Goal: Information Seeking & Learning: Understand process/instructions

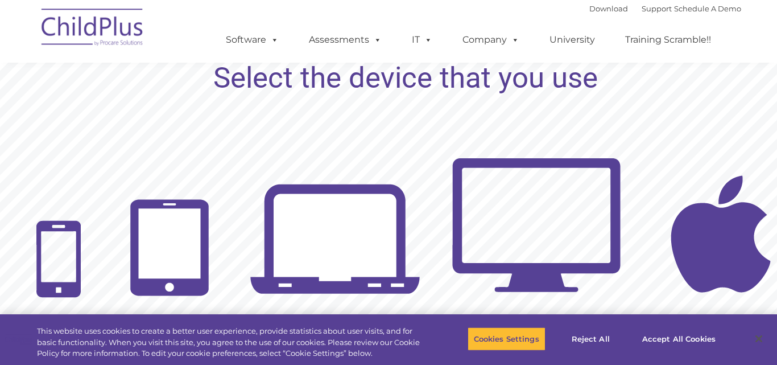
scroll to position [1141, 0]
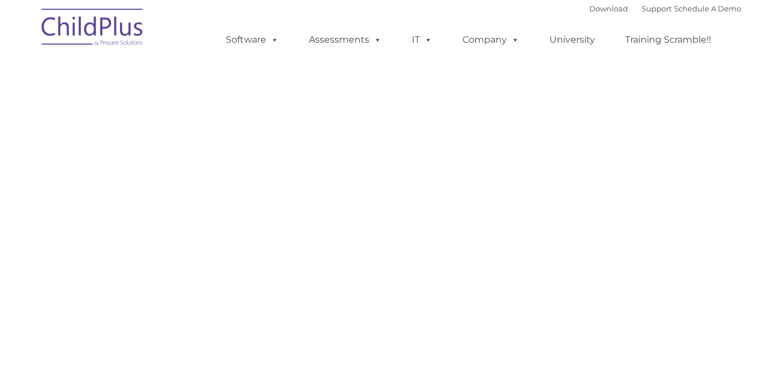
scroll to position [1141, 0]
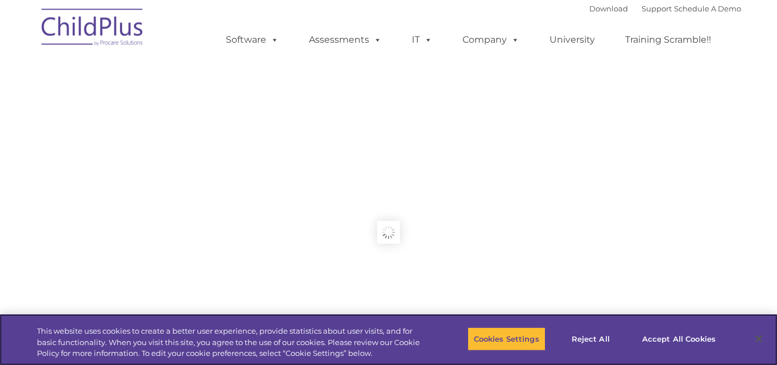
type input ""
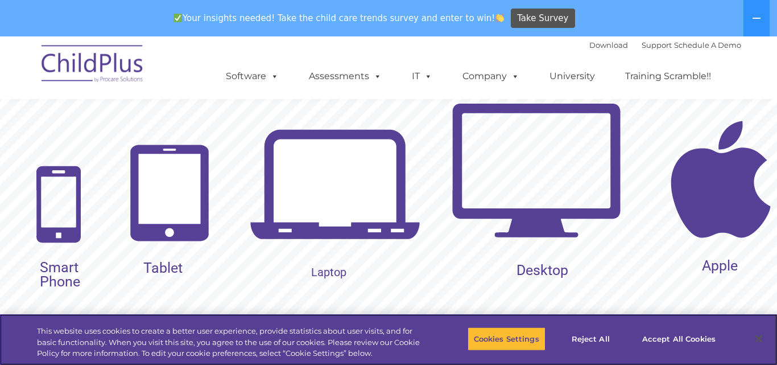
scroll to position [1228, 0]
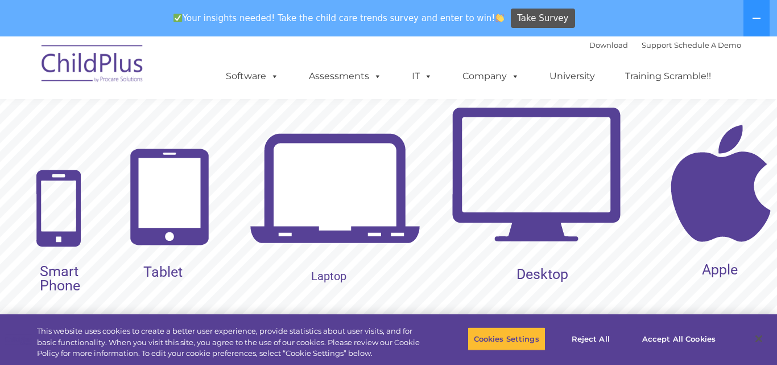
click at [164, 209] on img at bounding box center [169, 196] width 92 height 109
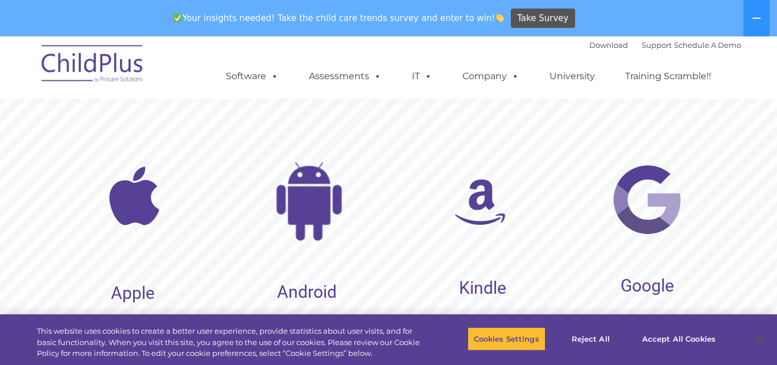
click at [649, 213] on img at bounding box center [647, 199] width 75 height 75
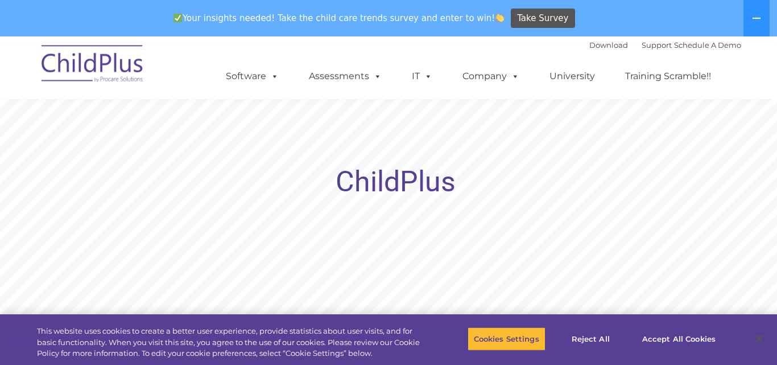
scroll to position [1255, 0]
click at [682, 340] on button "Accept All Cookies" at bounding box center [679, 338] width 86 height 24
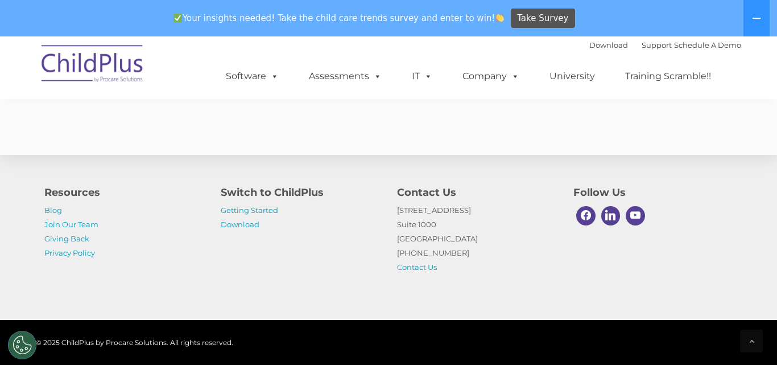
scroll to position [1860, 0]
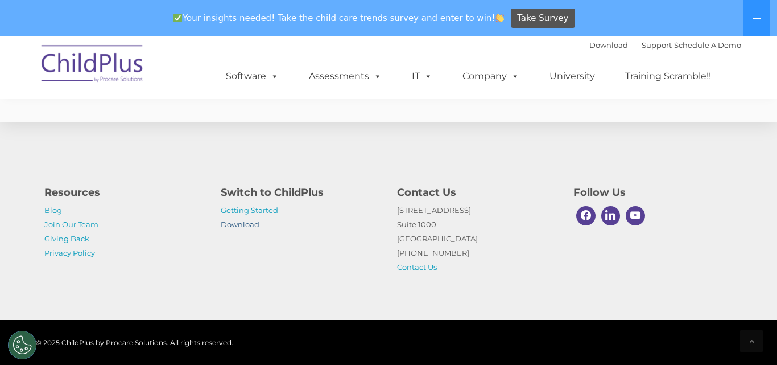
click at [240, 225] on link "Download" at bounding box center [240, 224] width 39 height 9
